Goal: Communication & Community: Ask a question

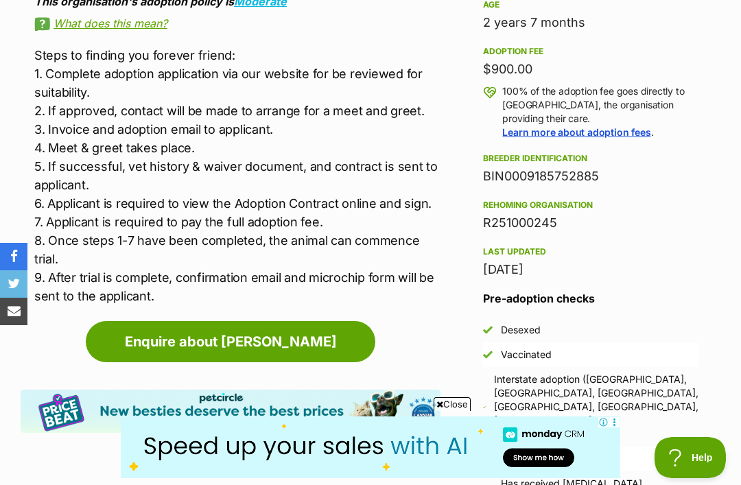
scroll to position [955, 0]
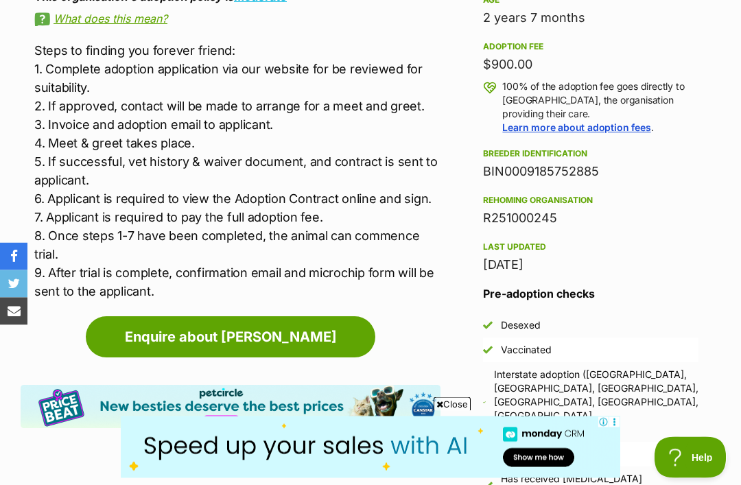
click at [286, 338] on link "Enquire about Teddy" at bounding box center [231, 337] width 290 height 41
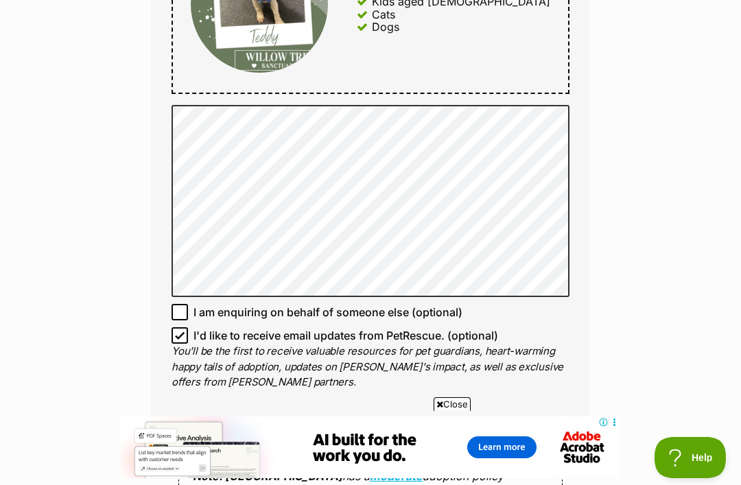
click at [187, 330] on input "I'd like to receive email updates from PetRescue. (optional)" at bounding box center [180, 335] width 16 height 16
click at [174, 336] on input "I'd like to receive email updates from PetRescue. (optional)" at bounding box center [180, 335] width 16 height 16
click at [178, 329] on input "I'd like to receive email updates from PetRescue. (optional)" at bounding box center [180, 335] width 16 height 16
checkbox input "false"
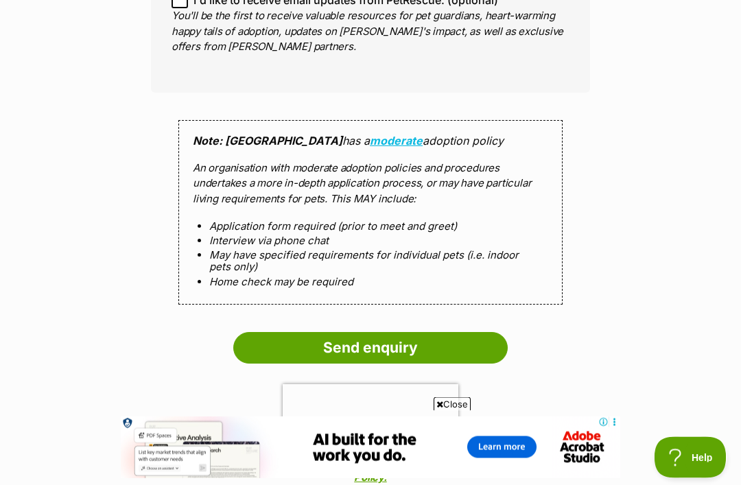
scroll to position [1194, 0]
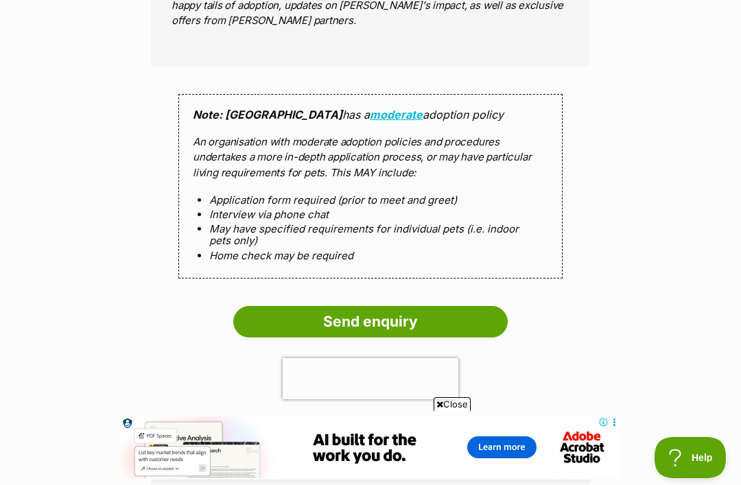
click at [367, 321] on input "Send enquiry" at bounding box center [370, 322] width 275 height 32
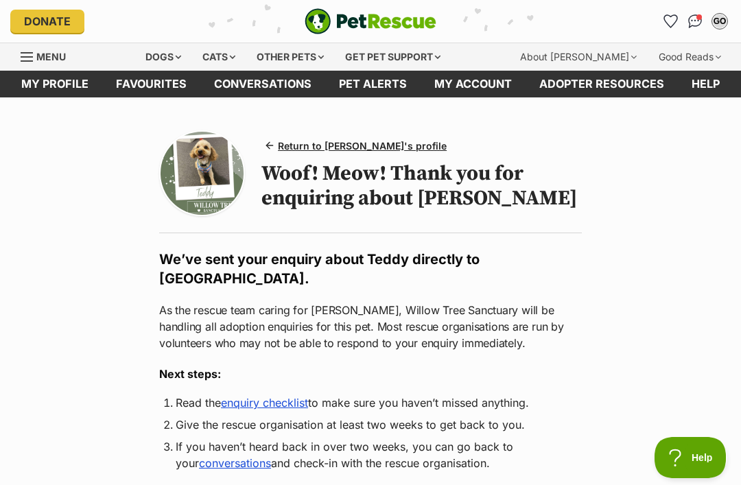
click at [175, 58] on div "Dogs" at bounding box center [163, 56] width 55 height 27
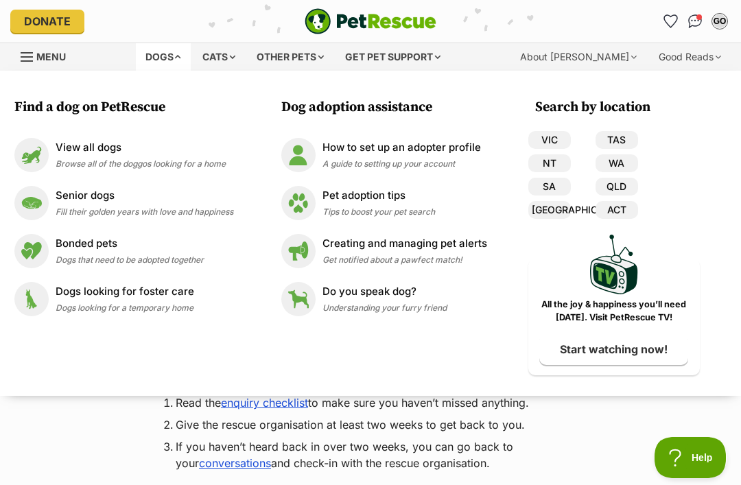
click at [547, 213] on link "[GEOGRAPHIC_DATA]" at bounding box center [550, 210] width 43 height 18
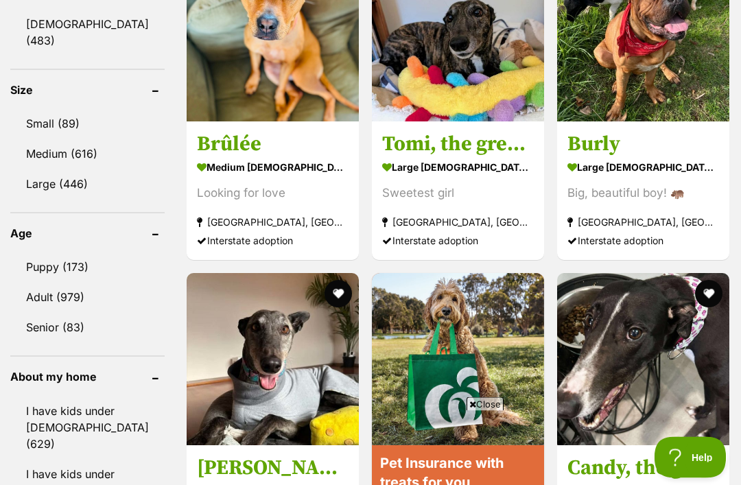
scroll to position [1345, 0]
click at [58, 109] on link "Small (89)" at bounding box center [87, 123] width 154 height 29
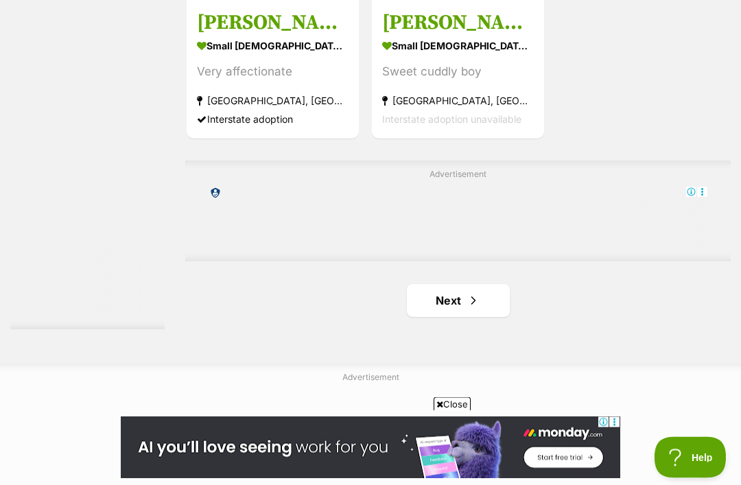
scroll to position [2902, 0]
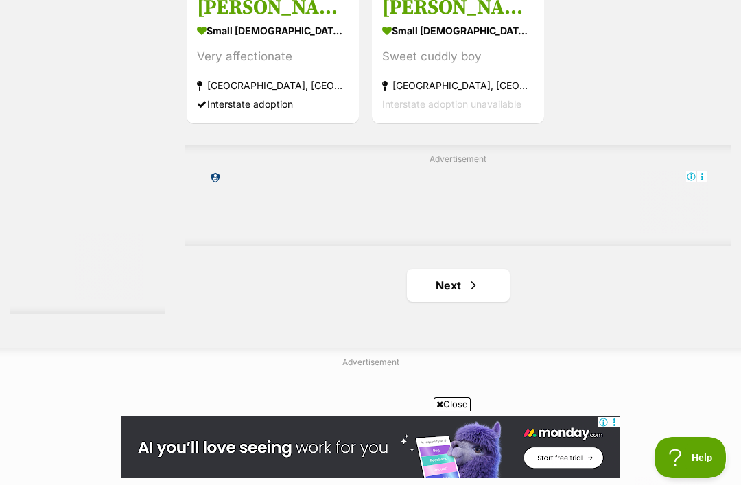
click at [439, 302] on link "Next" at bounding box center [458, 285] width 103 height 33
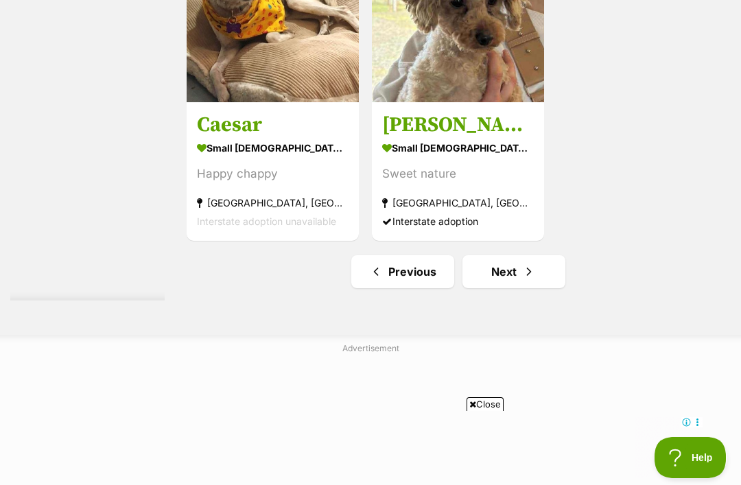
scroll to position [2916, 0]
click at [496, 288] on link "Next" at bounding box center [514, 271] width 103 height 33
